Goal: Communication & Community: Connect with others

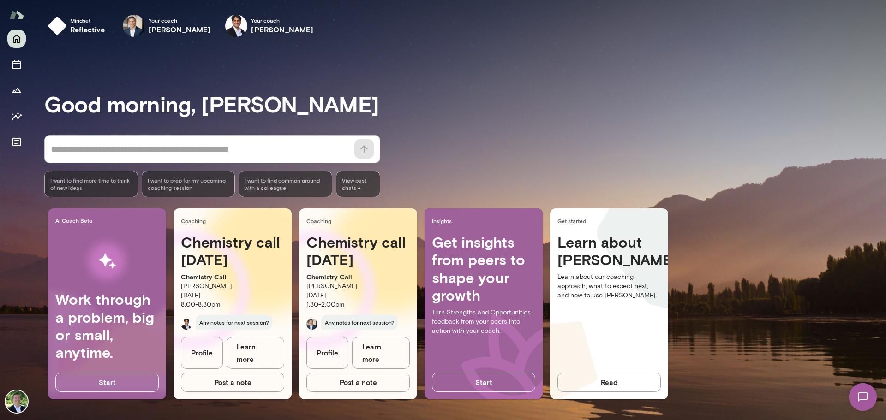
click at [866, 397] on img at bounding box center [863, 397] width 38 height 38
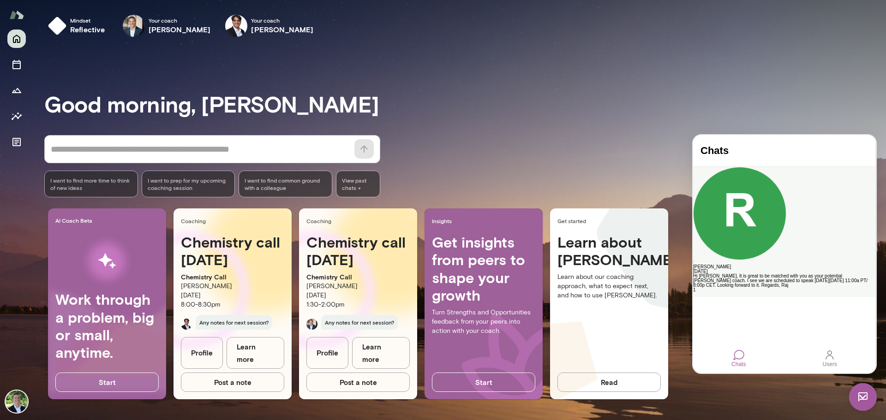
click at [791, 274] on div "Hi [PERSON_NAME], It is great to be matched with you as your potential [PERSON_…" at bounding box center [784, 281] width 182 height 14
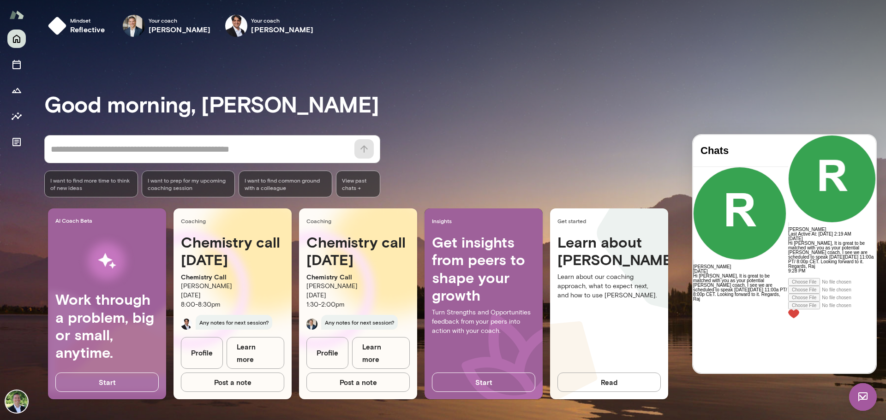
click at [788, 278] on div at bounding box center [832, 276] width 88 height 5
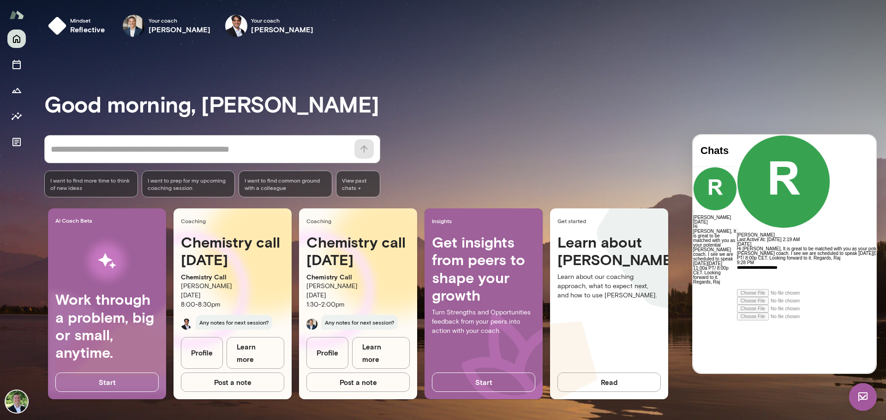
click at [810, 289] on div "**********" at bounding box center [820, 277] width 167 height 24
drag, startPoint x: 805, startPoint y: 335, endPoint x: 738, endPoint y: 333, distance: 66.5
click at [738, 289] on div "**********" at bounding box center [820, 277] width 167 height 24
click at [861, 400] on img at bounding box center [863, 397] width 28 height 28
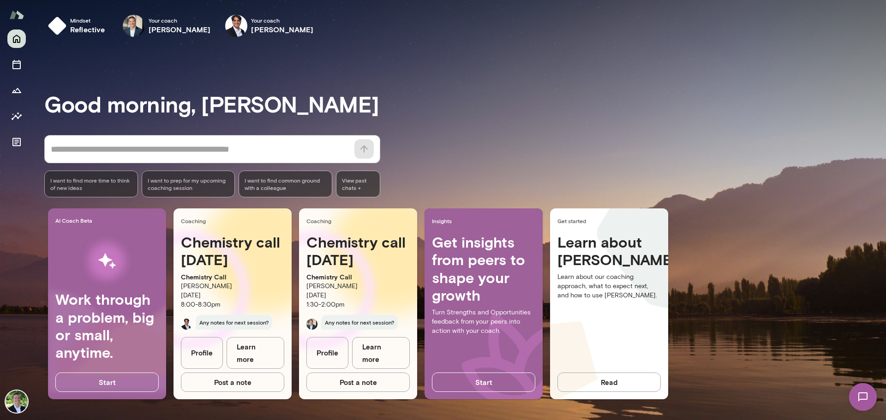
click at [868, 394] on img at bounding box center [863, 397] width 38 height 38
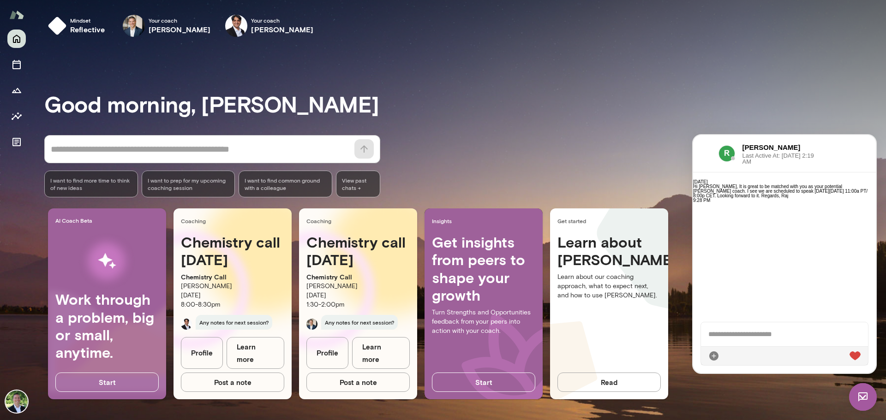
click at [782, 335] on div at bounding box center [784, 335] width 167 height 24
click at [861, 356] on icon at bounding box center [861, 356] width 0 height 0
click at [826, 93] on h3 "Good morning, [PERSON_NAME]" at bounding box center [465, 104] width 842 height 26
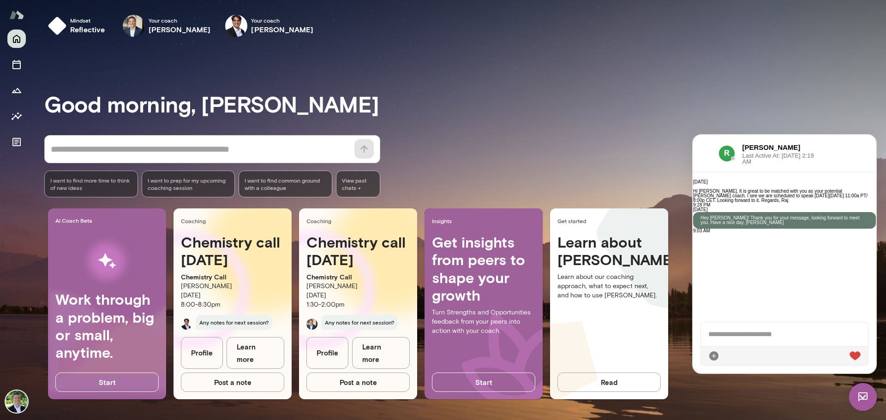
scroll to position [0, 0]
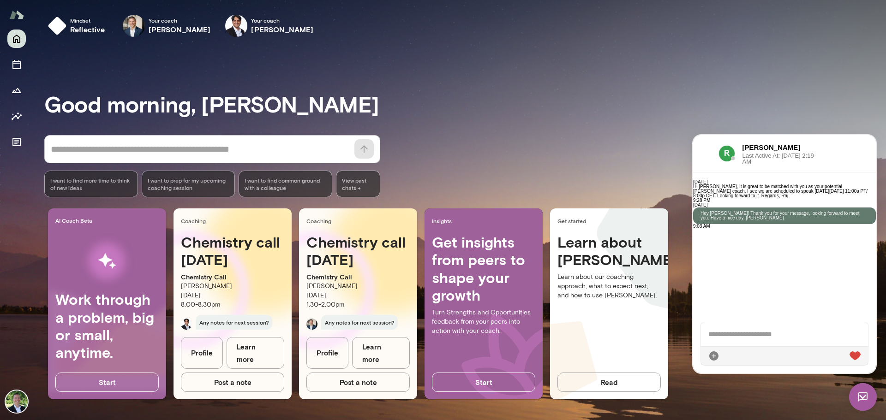
click at [797, 327] on div at bounding box center [784, 335] width 167 height 24
